Goal: Use online tool/utility: Utilize a website feature to perform a specific function

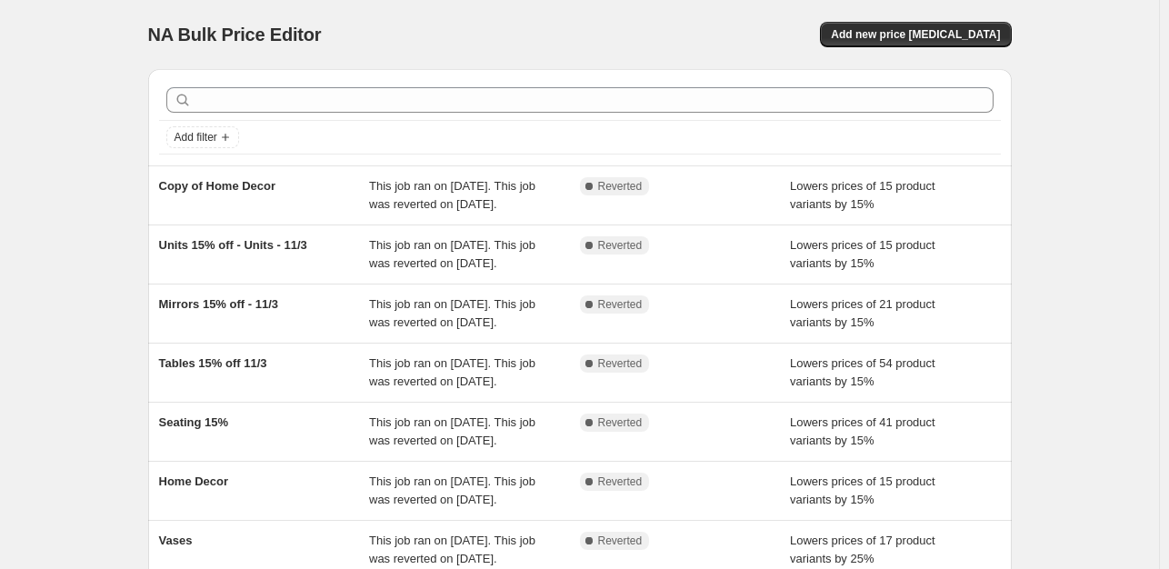
click at [219, 35] on span "NA Bulk Price Editor" at bounding box center [235, 35] width 174 height 20
click at [253, 35] on span "NA Bulk Price Editor" at bounding box center [235, 35] width 174 height 20
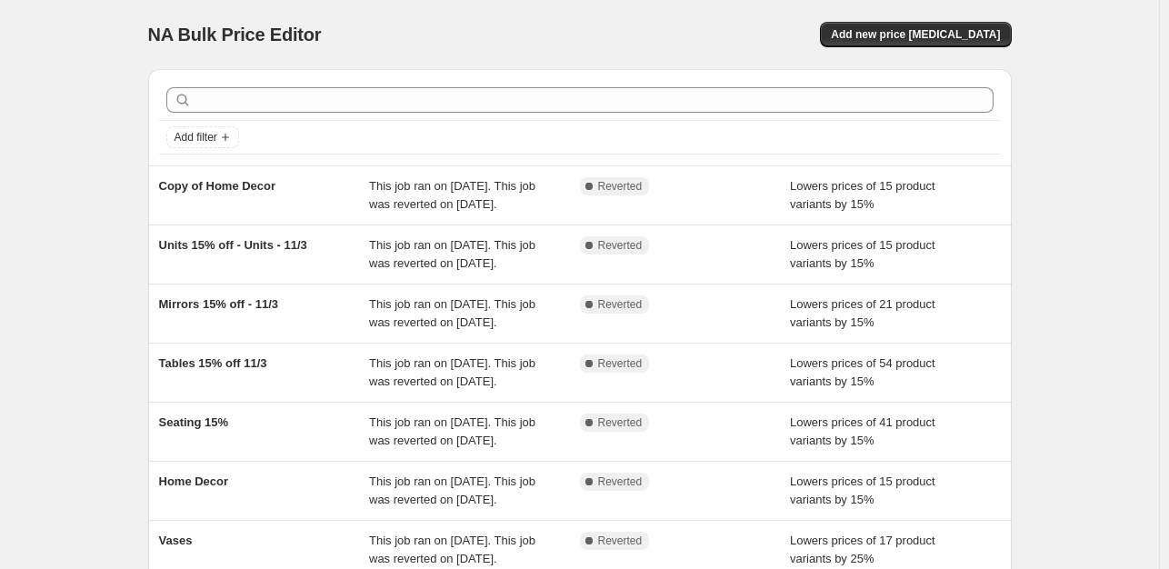
click at [291, 39] on span "NA Bulk Price Editor" at bounding box center [235, 35] width 174 height 20
click at [200, 34] on span "NA Bulk Price Editor" at bounding box center [235, 35] width 174 height 20
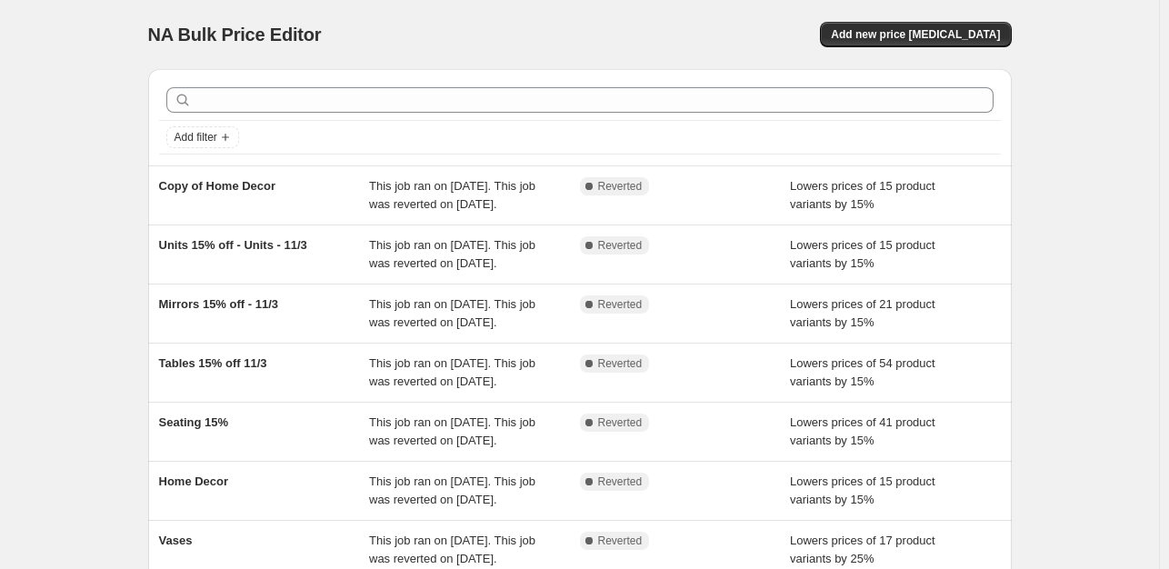
click at [176, 31] on span "NA Bulk Price Editor" at bounding box center [235, 35] width 174 height 20
click at [169, 33] on span "NA Bulk Price Editor" at bounding box center [235, 35] width 174 height 20
click at [204, 33] on span "NA Bulk Price Editor" at bounding box center [235, 35] width 174 height 20
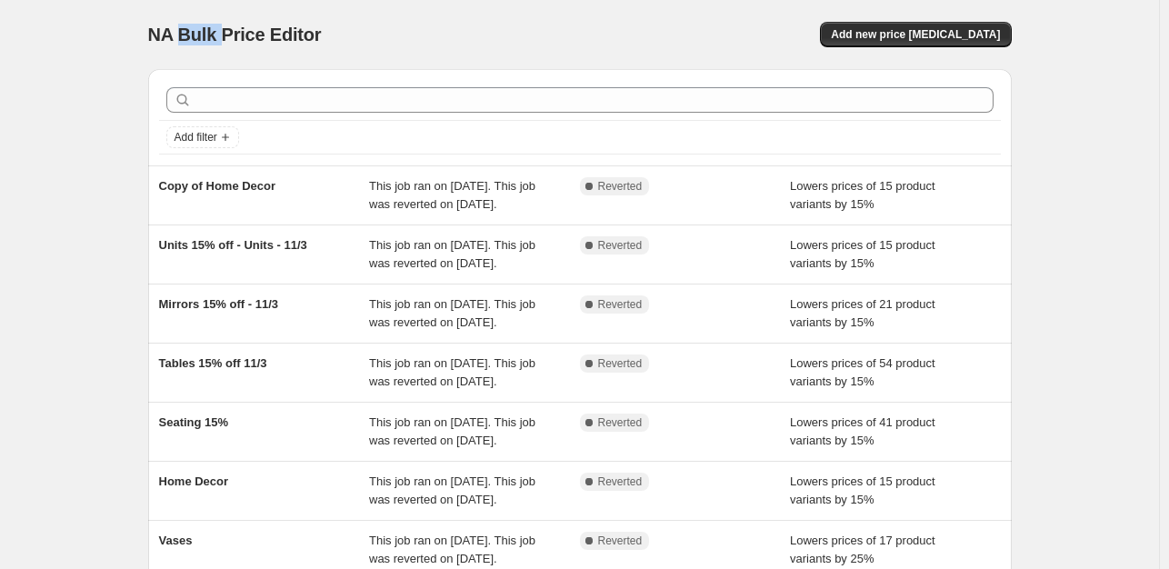
click at [204, 33] on span "NA Bulk Price Editor" at bounding box center [235, 35] width 174 height 20
click at [259, 34] on span "NA Bulk Price Editor" at bounding box center [235, 35] width 174 height 20
